Goal: Connect with others: Connect with others

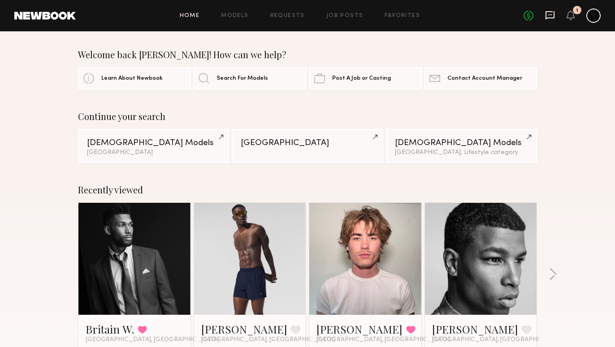
click at [547, 17] on icon at bounding box center [550, 15] width 10 height 10
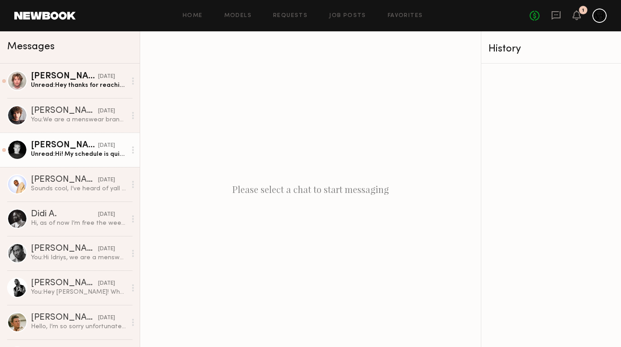
click at [64, 150] on div "Unread: Hi! My schedule is quite free, you can tell me a date and I'll adjust t…" at bounding box center [78, 154] width 95 height 9
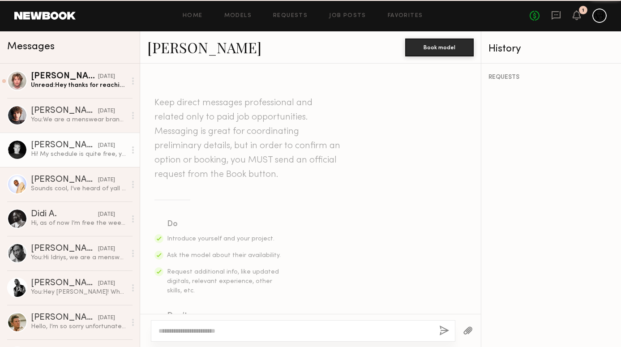
scroll to position [280, 0]
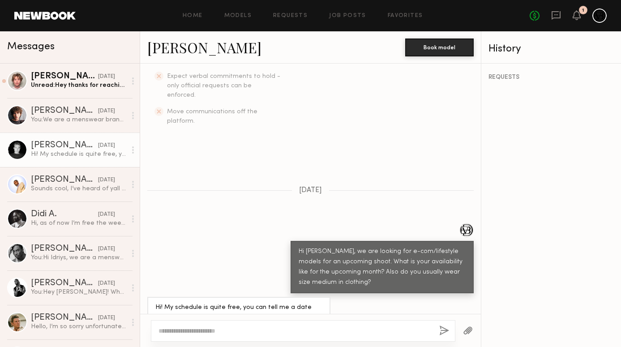
click at [189, 56] on link "[PERSON_NAME]" at bounding box center [204, 47] width 114 height 19
